Goal: Task Accomplishment & Management: Manage account settings

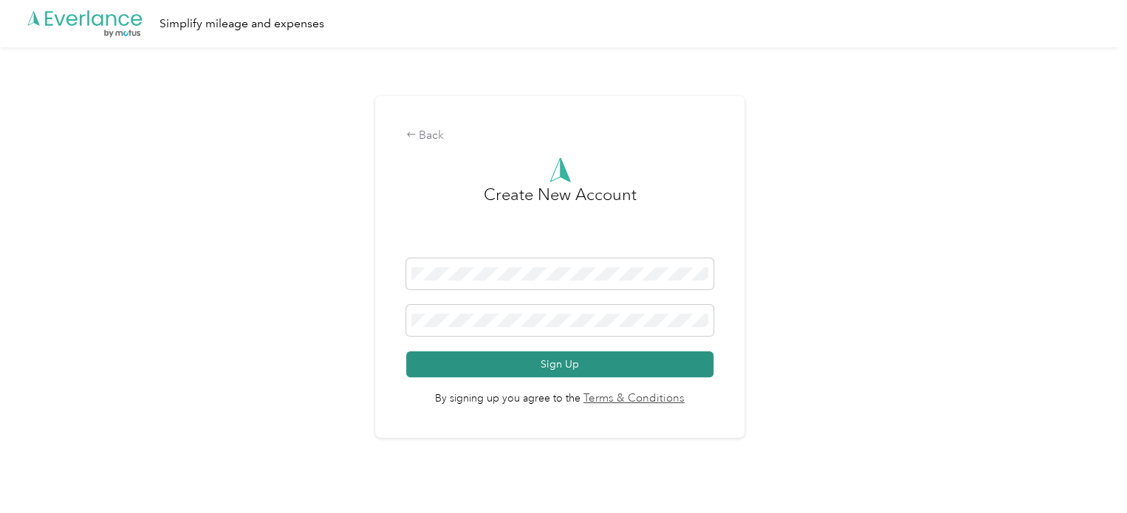
click at [577, 366] on button "Sign Up" at bounding box center [560, 365] width 308 height 26
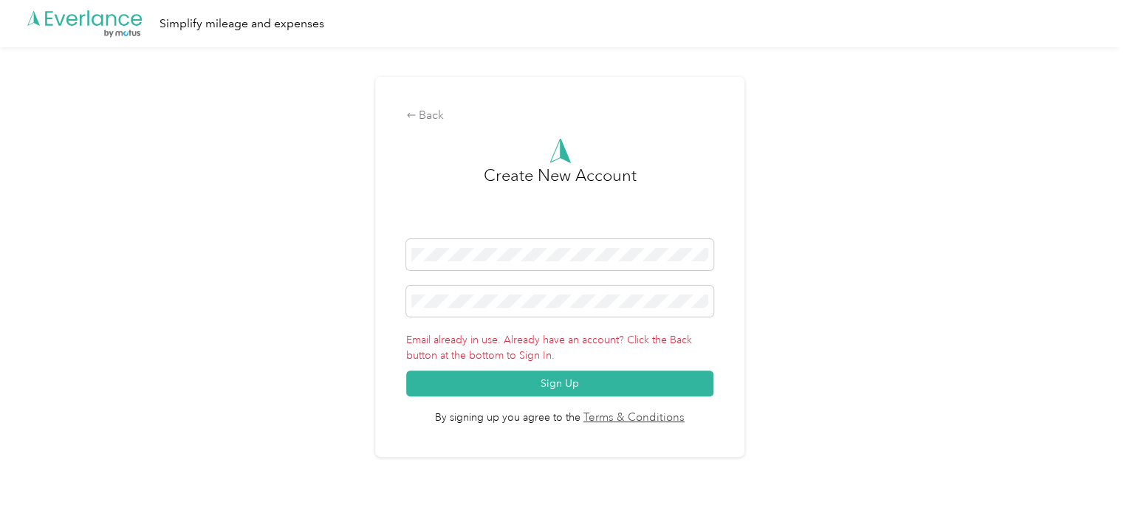
click at [103, 23] on icon at bounding box center [97, 20] width 11 height 12
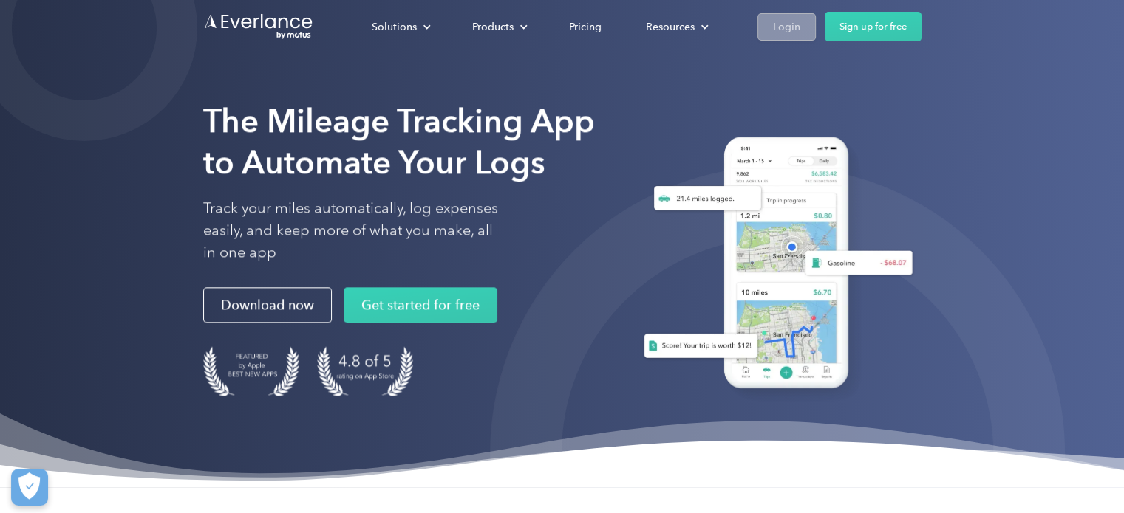
click at [785, 22] on div "Login" at bounding box center [786, 27] width 27 height 18
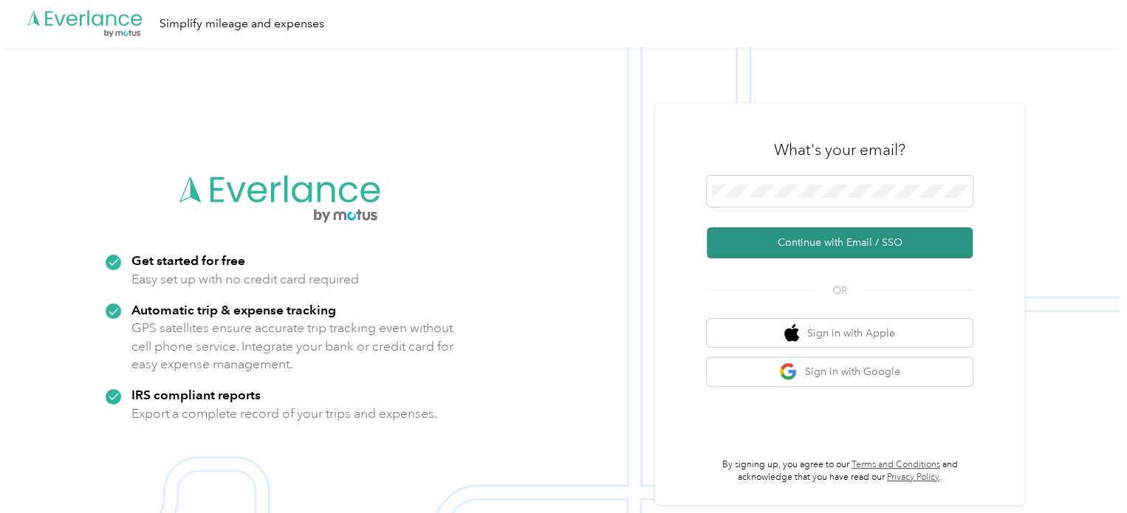
click at [855, 240] on button "Continue with Email / SSO" at bounding box center [840, 243] width 266 height 31
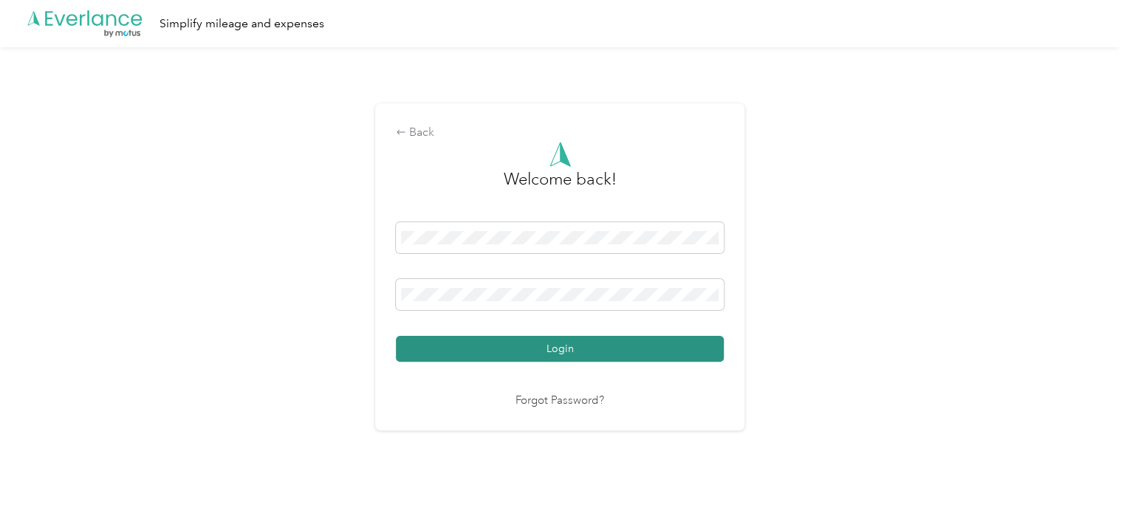
click at [567, 346] on button "Login" at bounding box center [560, 349] width 328 height 26
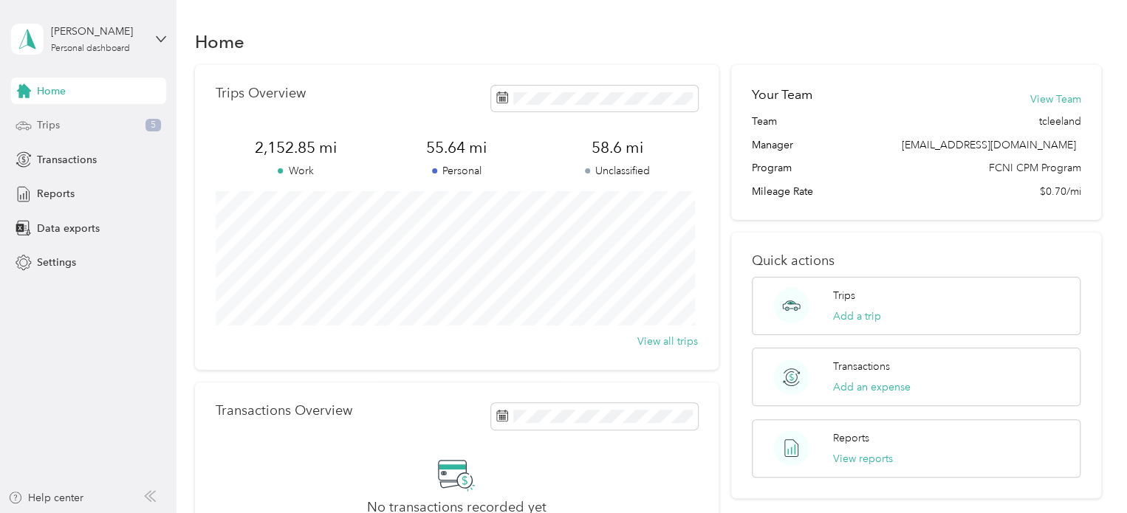
click at [105, 127] on div "Trips 5" at bounding box center [88, 125] width 155 height 27
